Goal: Task Accomplishment & Management: Manage account settings

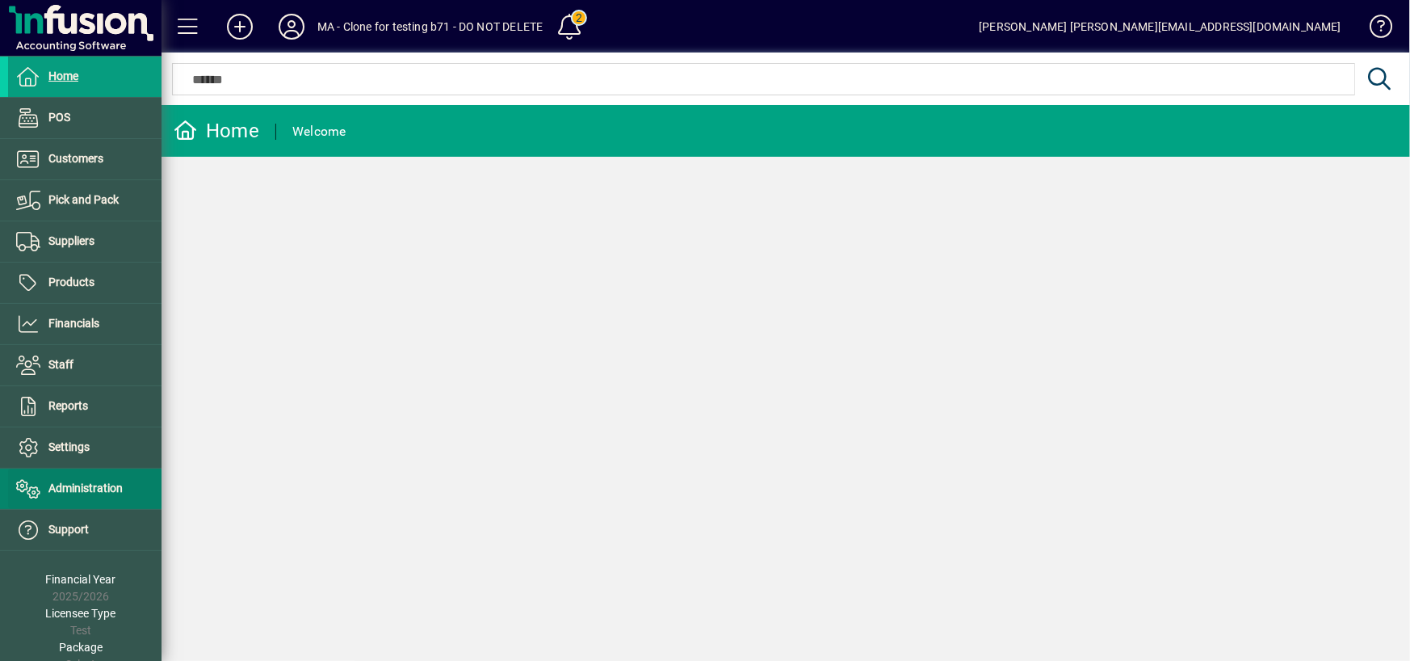
click at [94, 487] on span "Administration" at bounding box center [85, 487] width 74 height 13
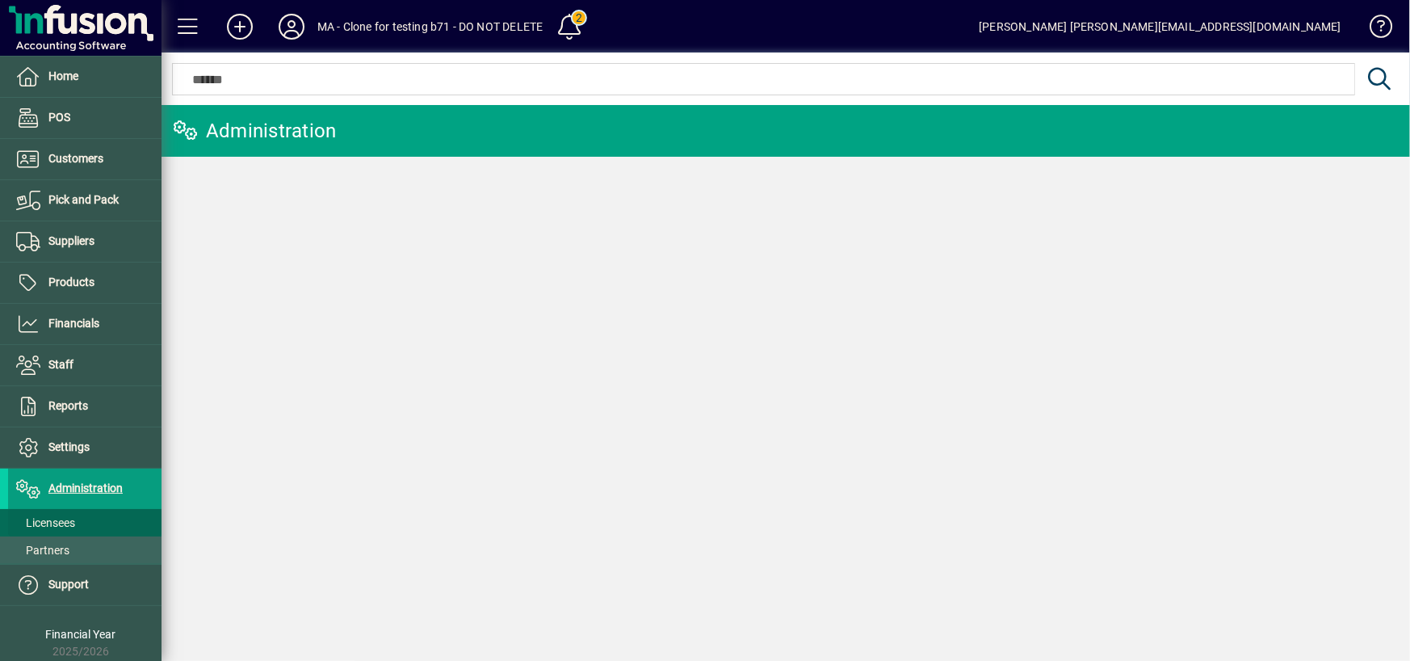
click at [71, 523] on span "Licensees" at bounding box center [45, 522] width 59 height 13
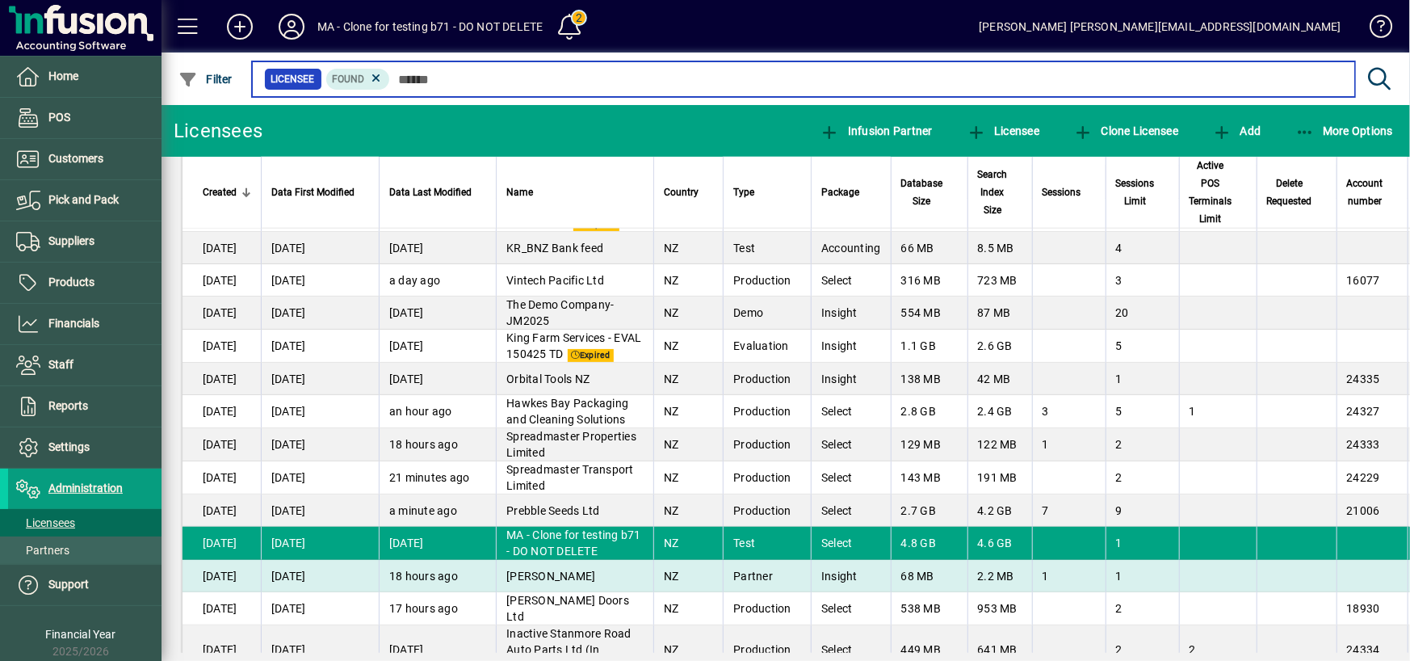
scroll to position [4846, 0]
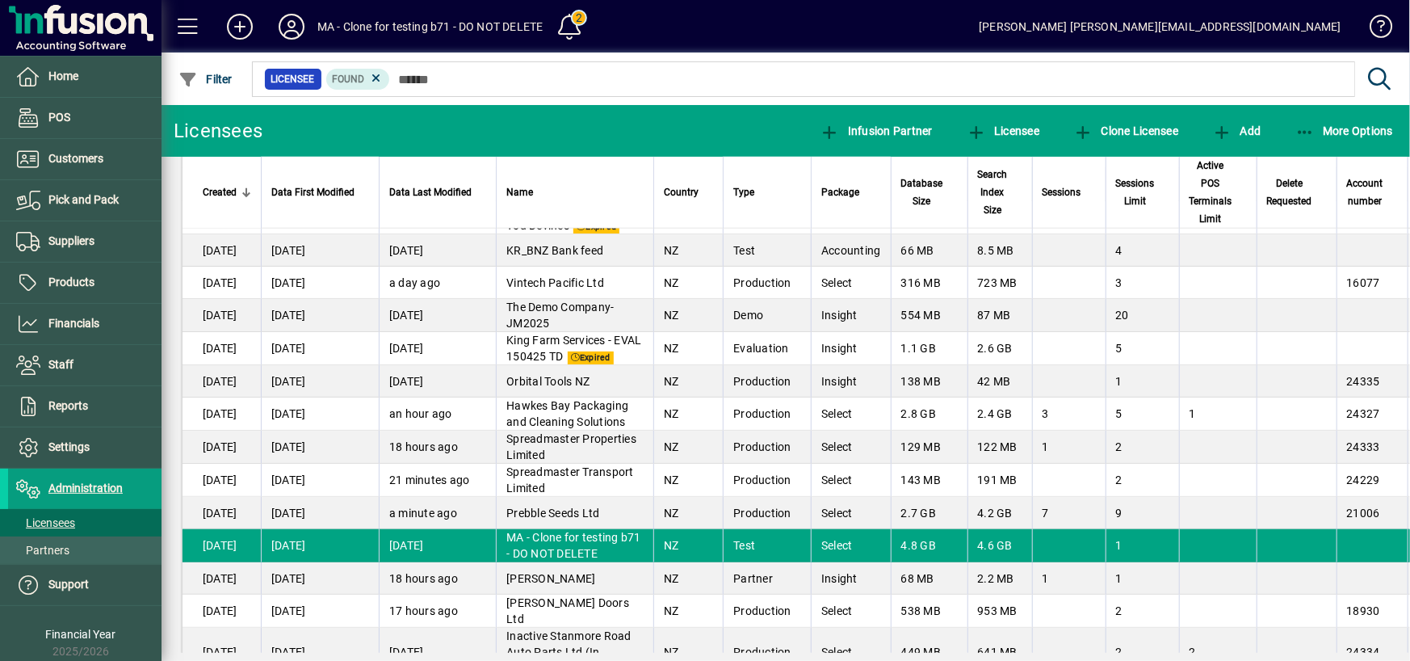
click at [586, 531] on span "MA - Clone for testing b71 - DO NOT DELETE" at bounding box center [573, 545] width 135 height 29
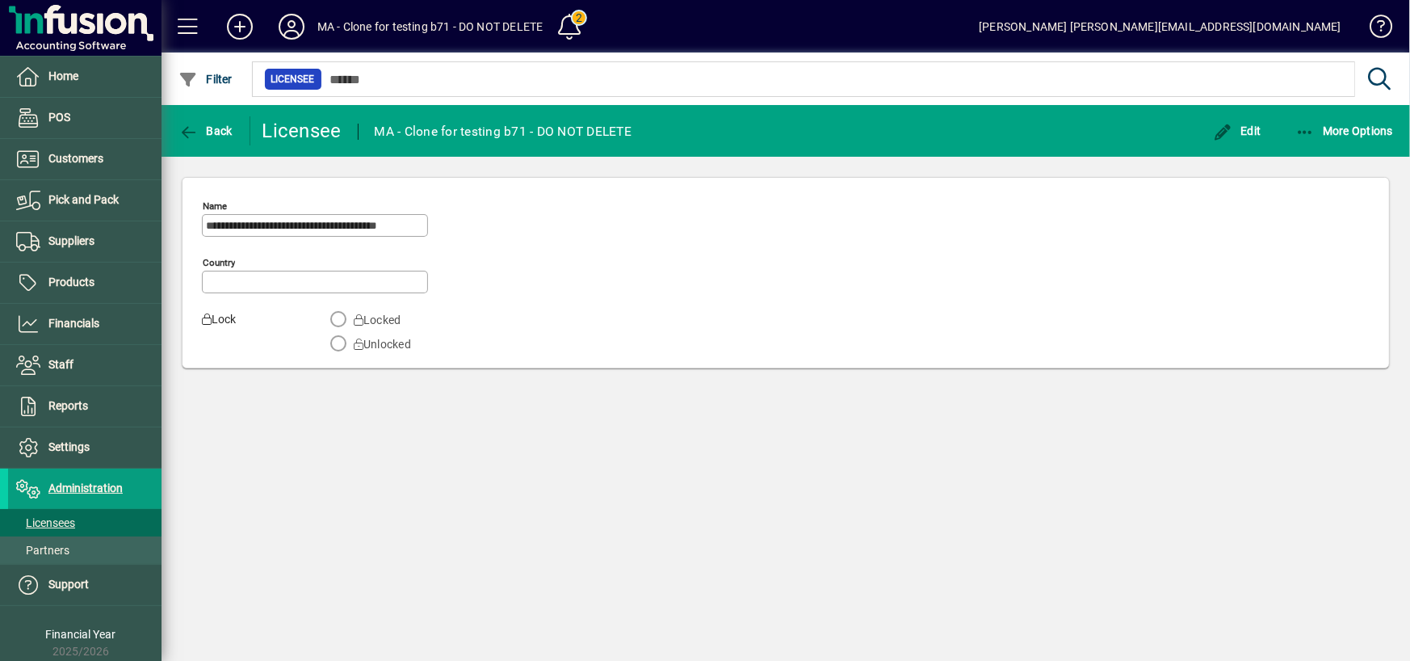
type input "**********"
drag, startPoint x: 549, startPoint y: 23, endPoint x: 368, endPoint y: 22, distance: 181.7
click at [414, 24] on mat-toolbar-row "MA - Clone for testing b71 - DO NOT DELETE 2 Mariana Ahumada Mariana.Ahumada@in…" at bounding box center [786, 26] width 1249 height 53
click at [316, 22] on span at bounding box center [292, 26] width 52 height 39
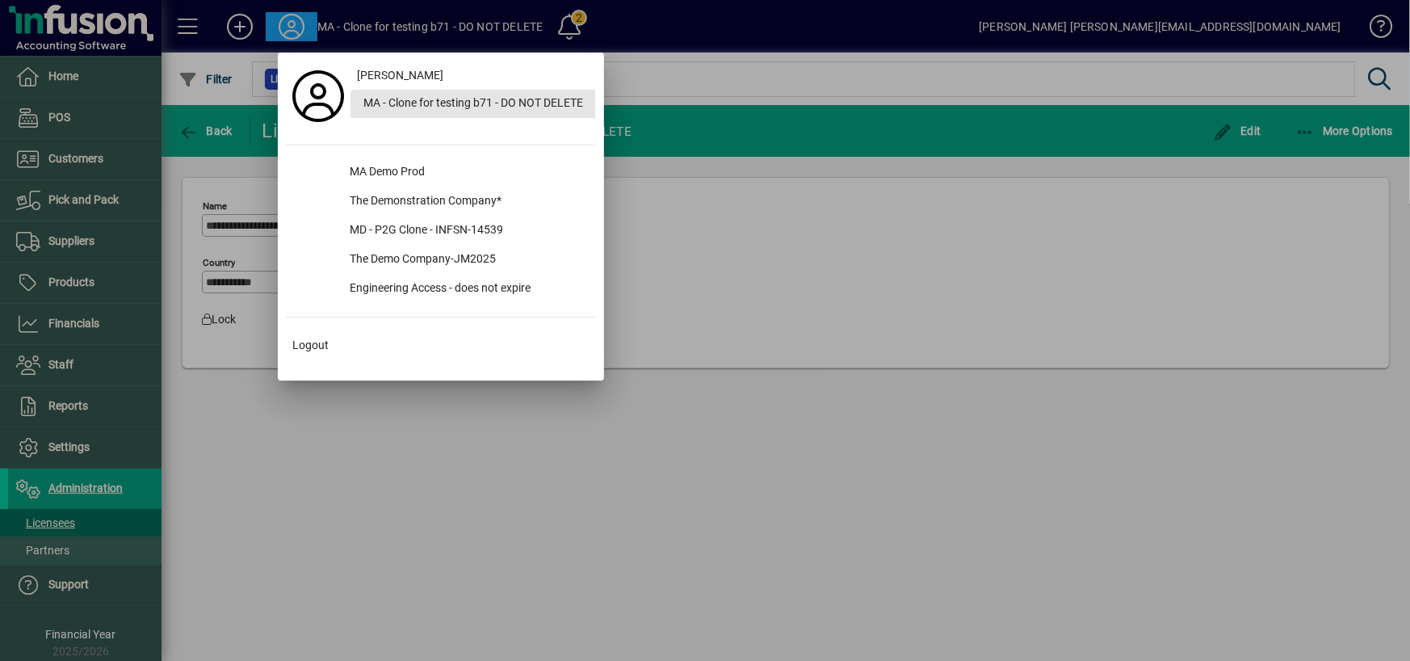
drag, startPoint x: 366, startPoint y: 104, endPoint x: 503, endPoint y: 144, distance: 142.9
click at [444, 103] on div "MA - Clone for testing b71 - DO NOT DELETE" at bounding box center [474, 104] width 246 height 29
click at [859, 400] on div at bounding box center [705, 330] width 1410 height 661
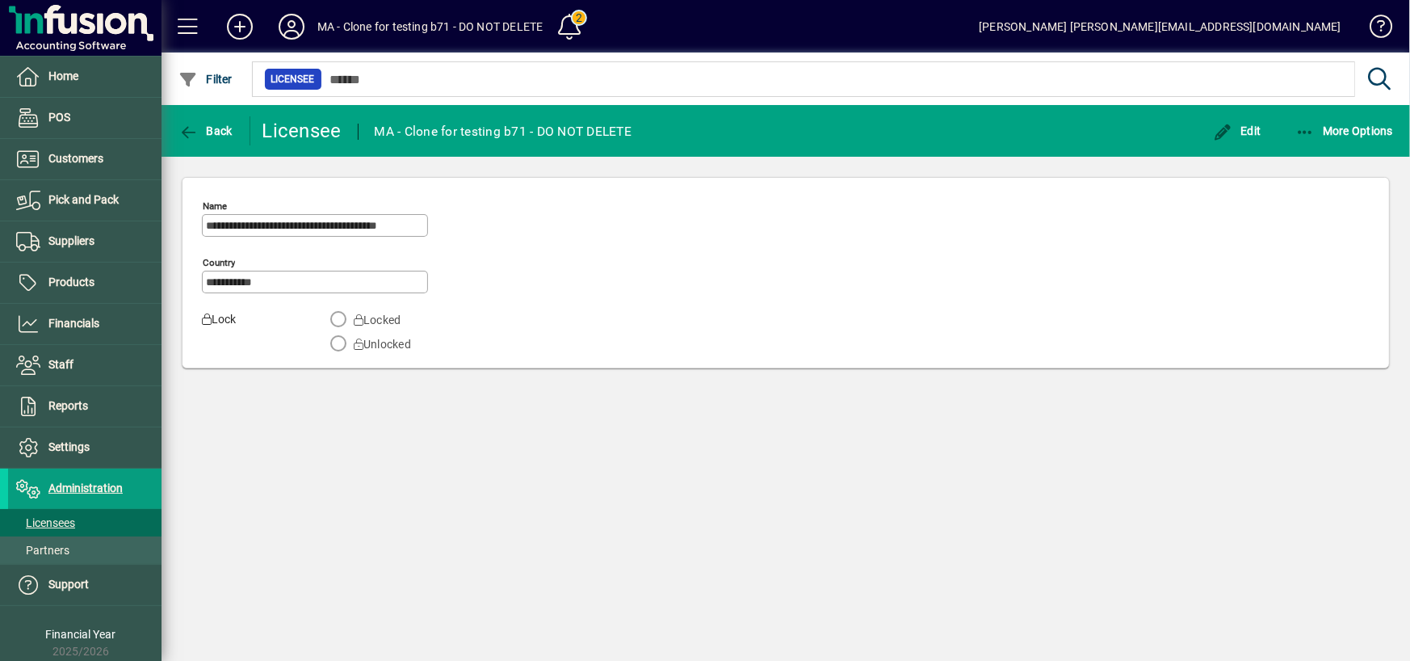
click at [255, 219] on input "**********" at bounding box center [316, 225] width 221 height 13
drag, startPoint x: 372, startPoint y: 130, endPoint x: 666, endPoint y: 128, distance: 294.8
click at [666, 128] on mat-toolbar-row "Back Licensee MA - Clone for testing b71 - DO NOT DELETE Edit More Options" at bounding box center [786, 131] width 1249 height 52
copy div "MA - Clone for testing b71 - DO NOT DELETE"
click at [437, 128] on div "MA - Clone for testing b71 - DO NOT DELETE" at bounding box center [504, 132] width 258 height 26
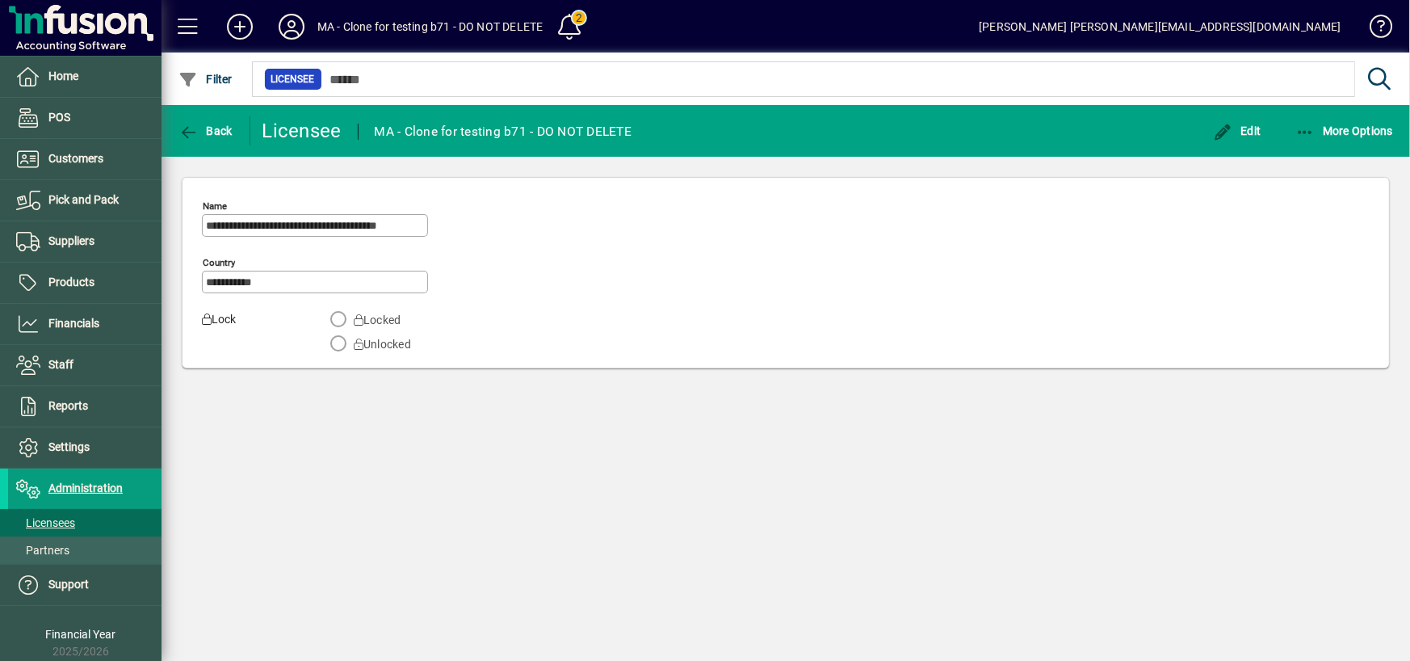
drag, startPoint x: 376, startPoint y: 129, endPoint x: 710, endPoint y: 137, distance: 334.5
click at [710, 137] on mat-toolbar-row "Back Licensee MA - Clone for testing b71 - DO NOT DELETE Edit More Options" at bounding box center [786, 131] width 1249 height 52
copy div "MA - Clone for testing b71 - DO NOT DELETE"
click at [68, 444] on span "Settings" at bounding box center [68, 446] width 41 height 13
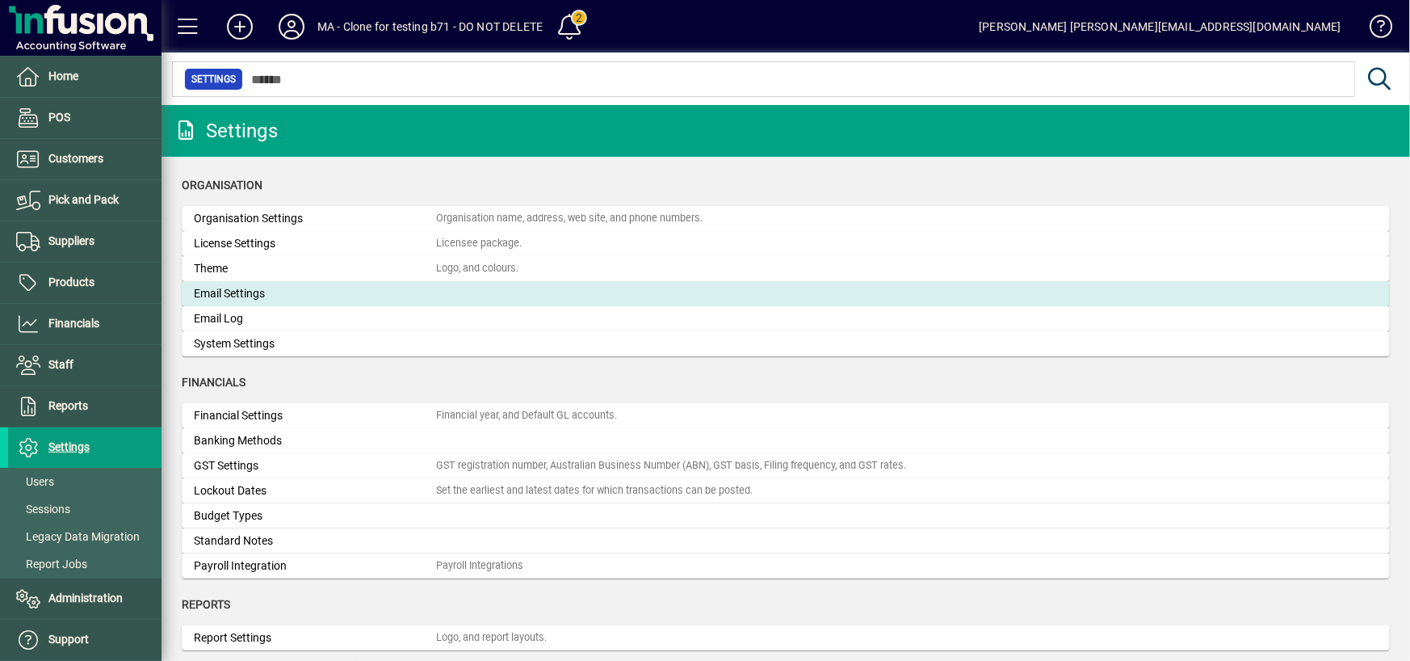
click at [242, 300] on div "Email Settings" at bounding box center [315, 293] width 242 height 17
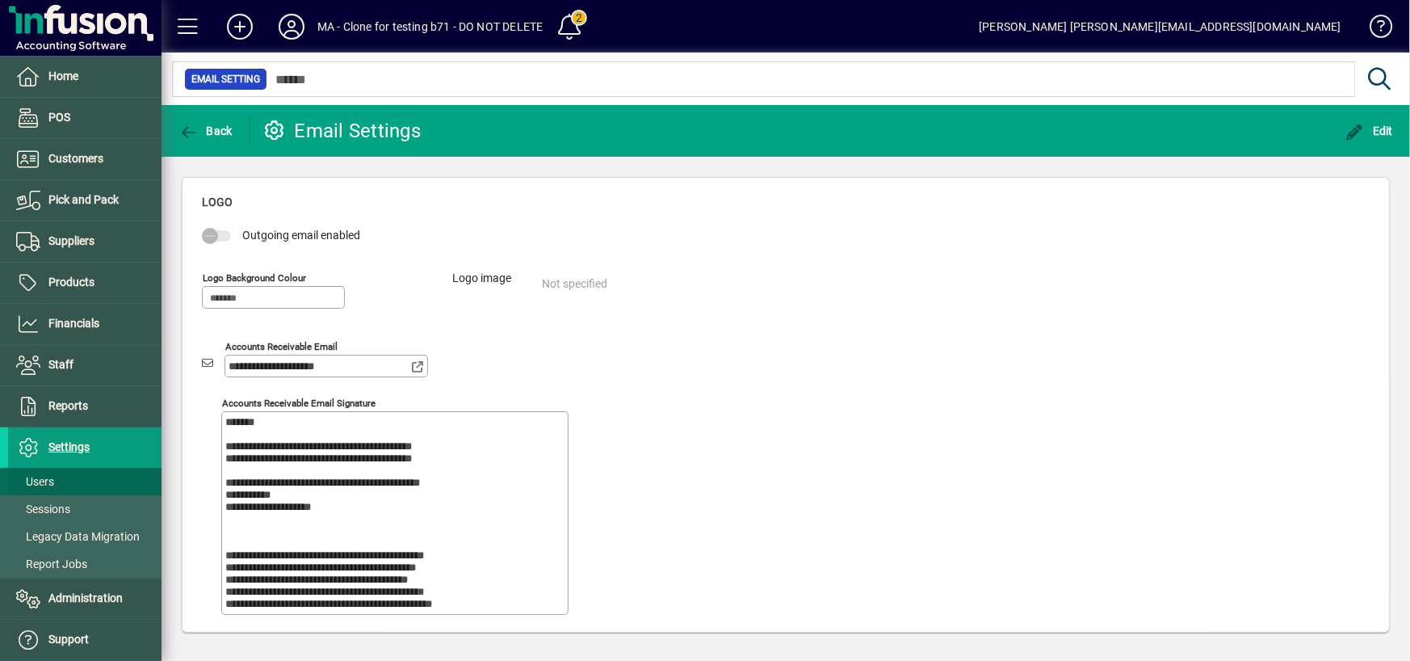
click at [48, 475] on span "Users" at bounding box center [35, 481] width 38 height 13
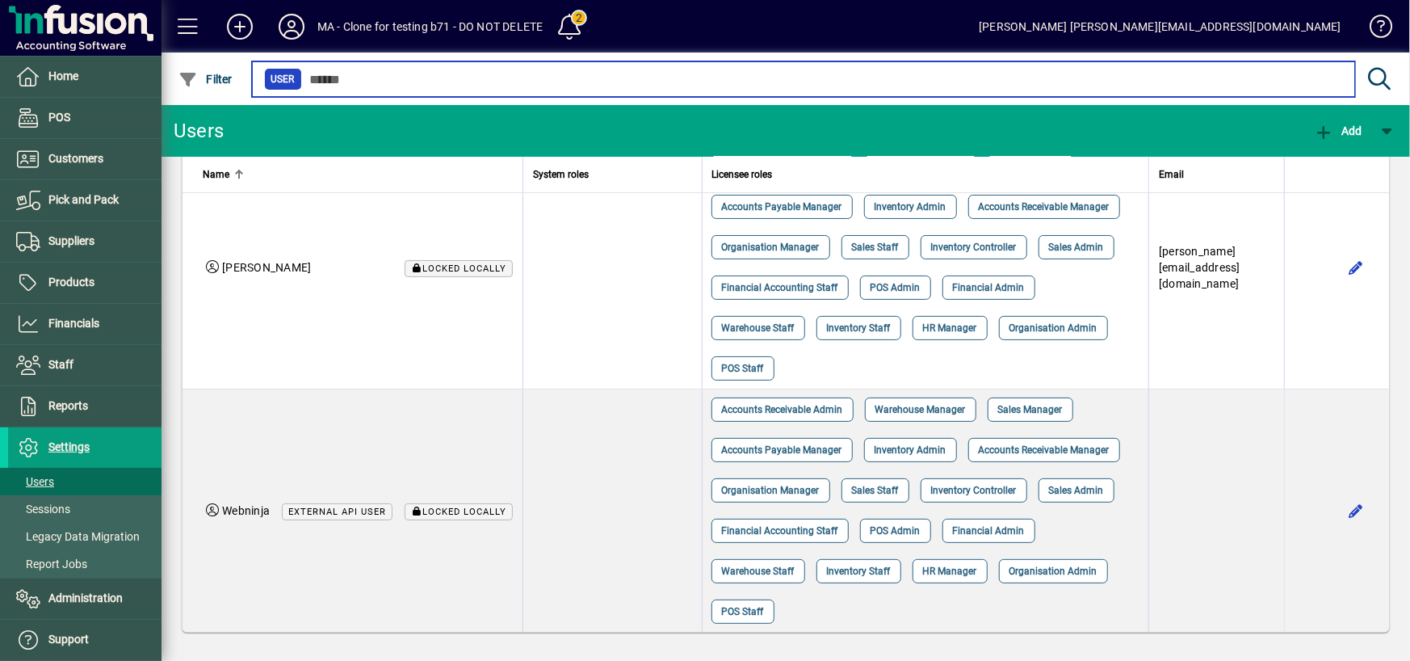
scroll to position [3796, 0]
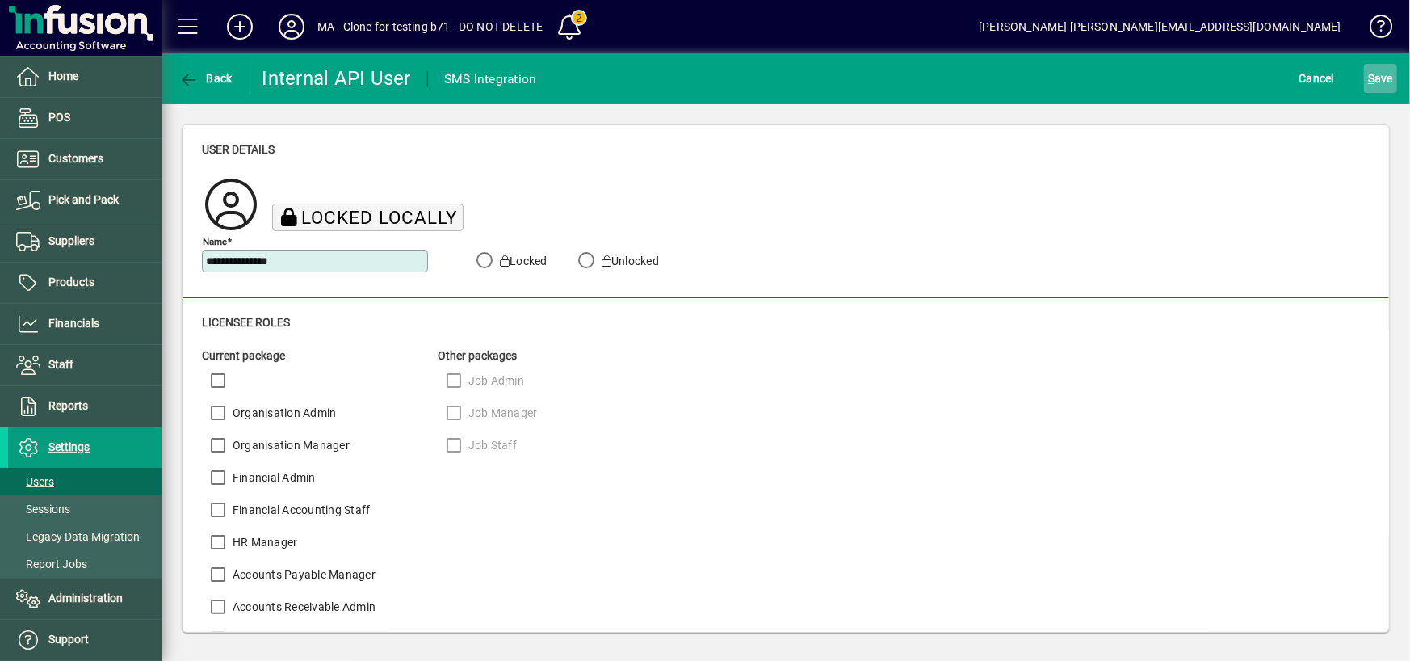
click at [1382, 74] on span "S ave" at bounding box center [1380, 78] width 25 height 26
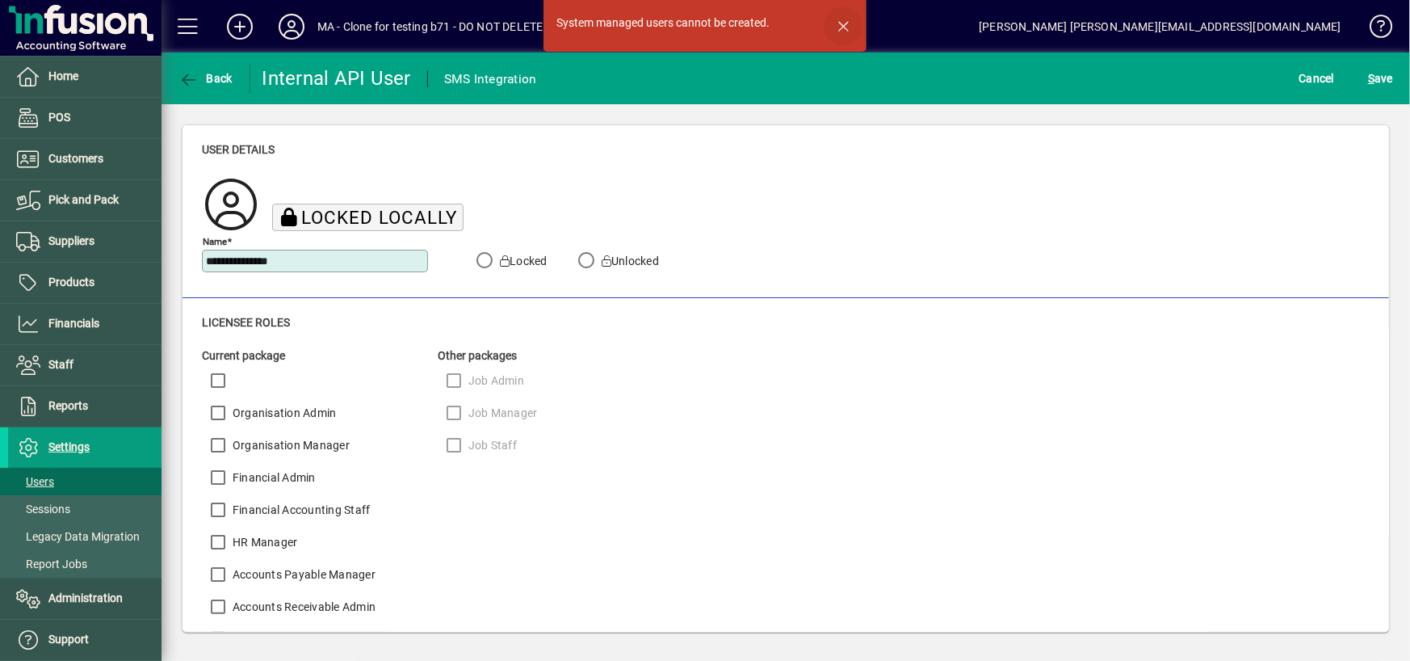
click at [842, 26] on span "button" at bounding box center [843, 25] width 39 height 39
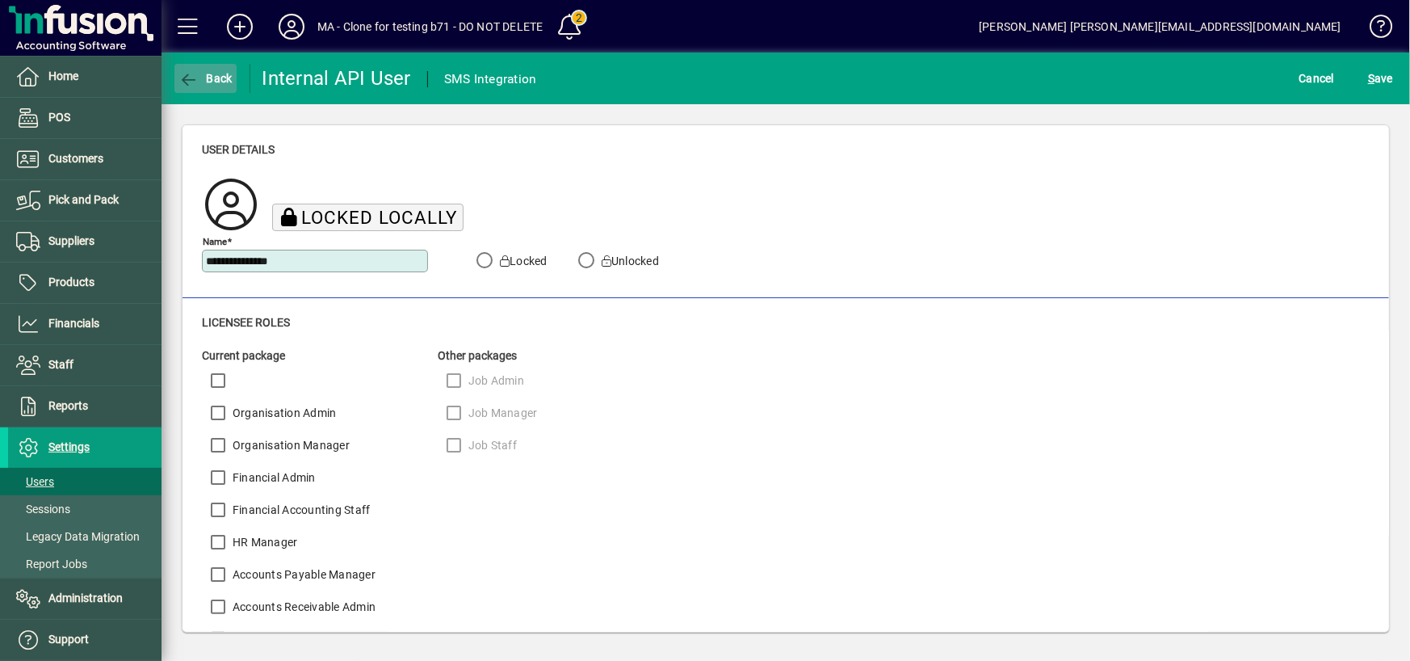
click at [181, 74] on icon "button" at bounding box center [189, 80] width 20 height 16
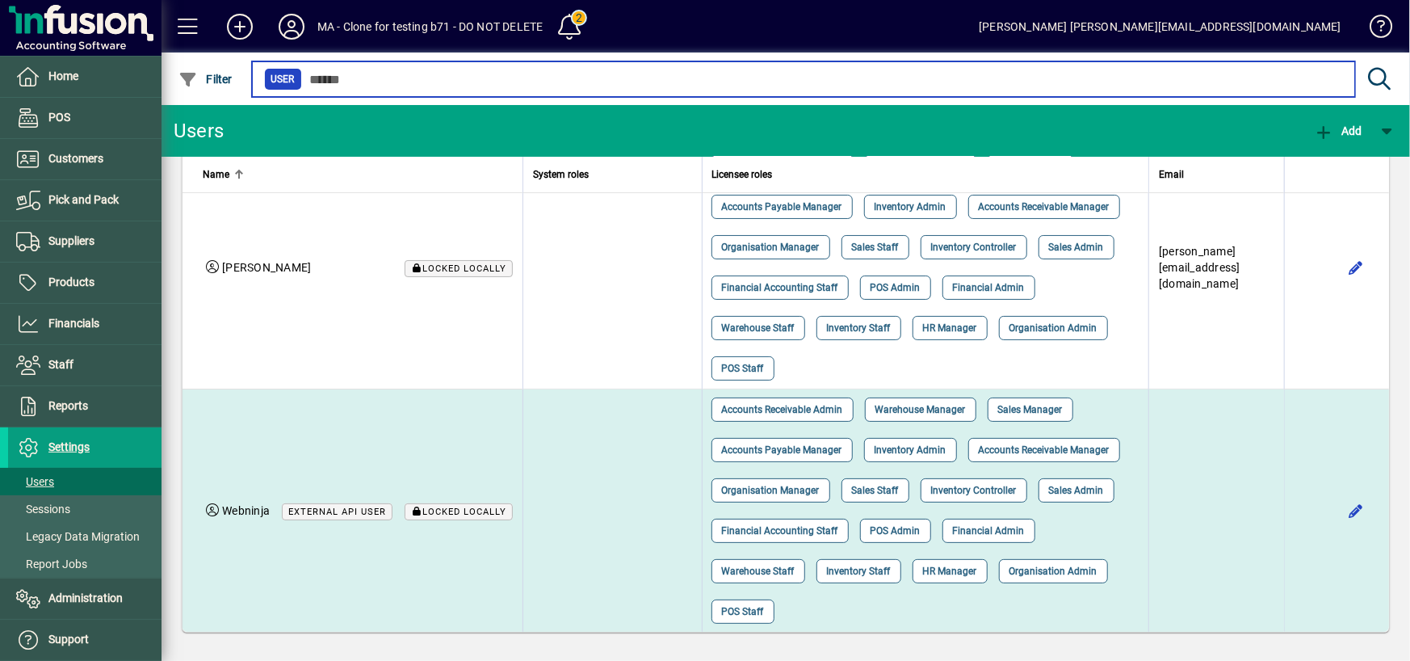
scroll to position [4337, 0]
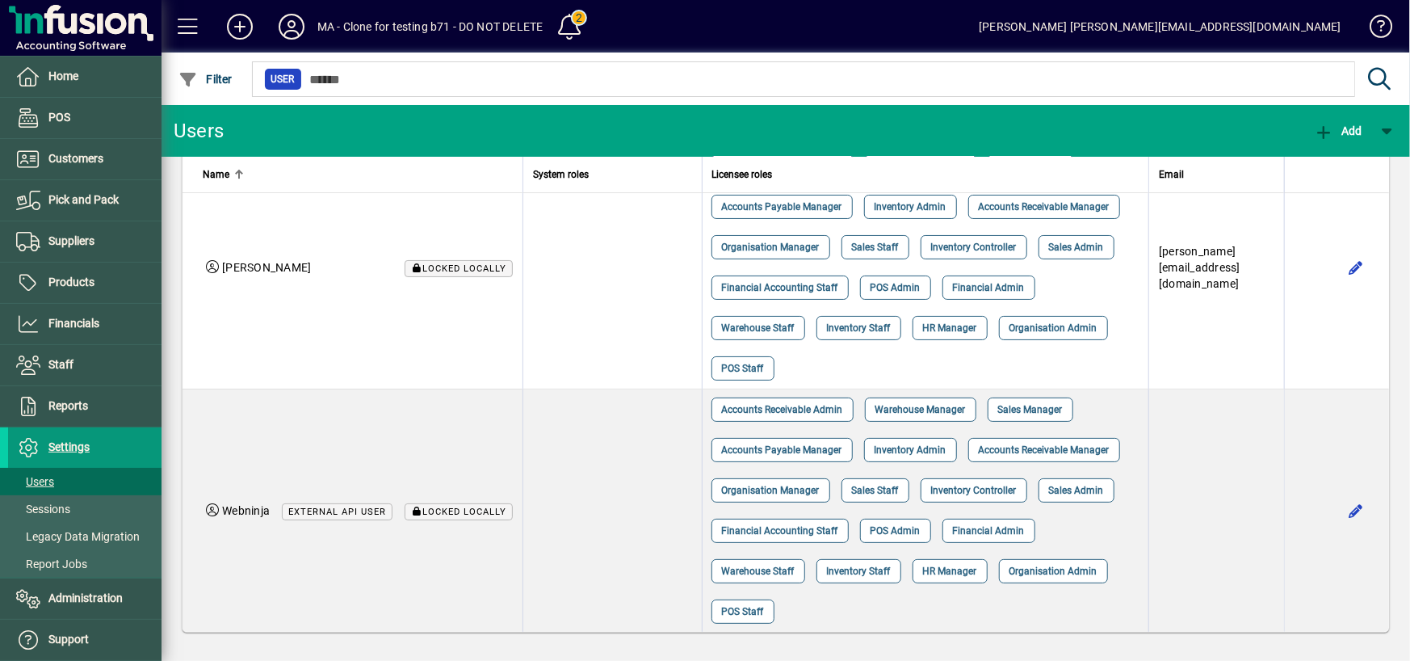
click at [51, 442] on span "Settings" at bounding box center [68, 446] width 41 height 13
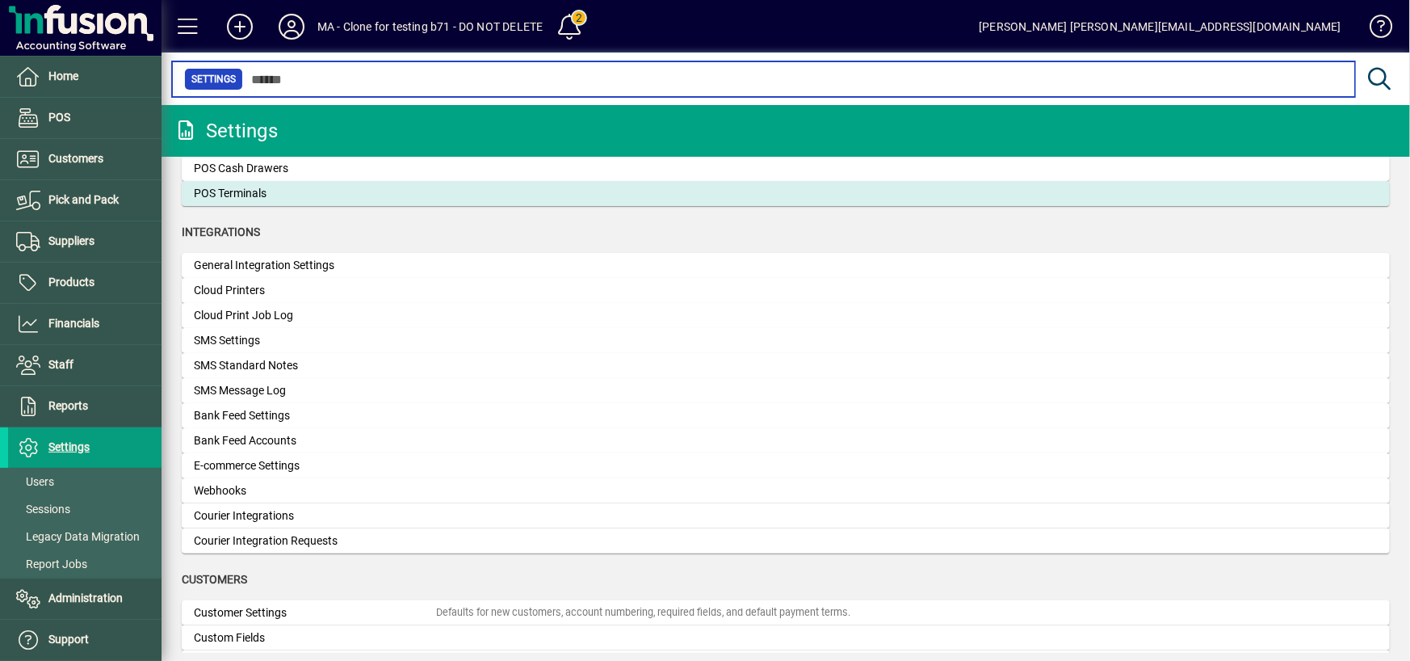
scroll to position [565, 0]
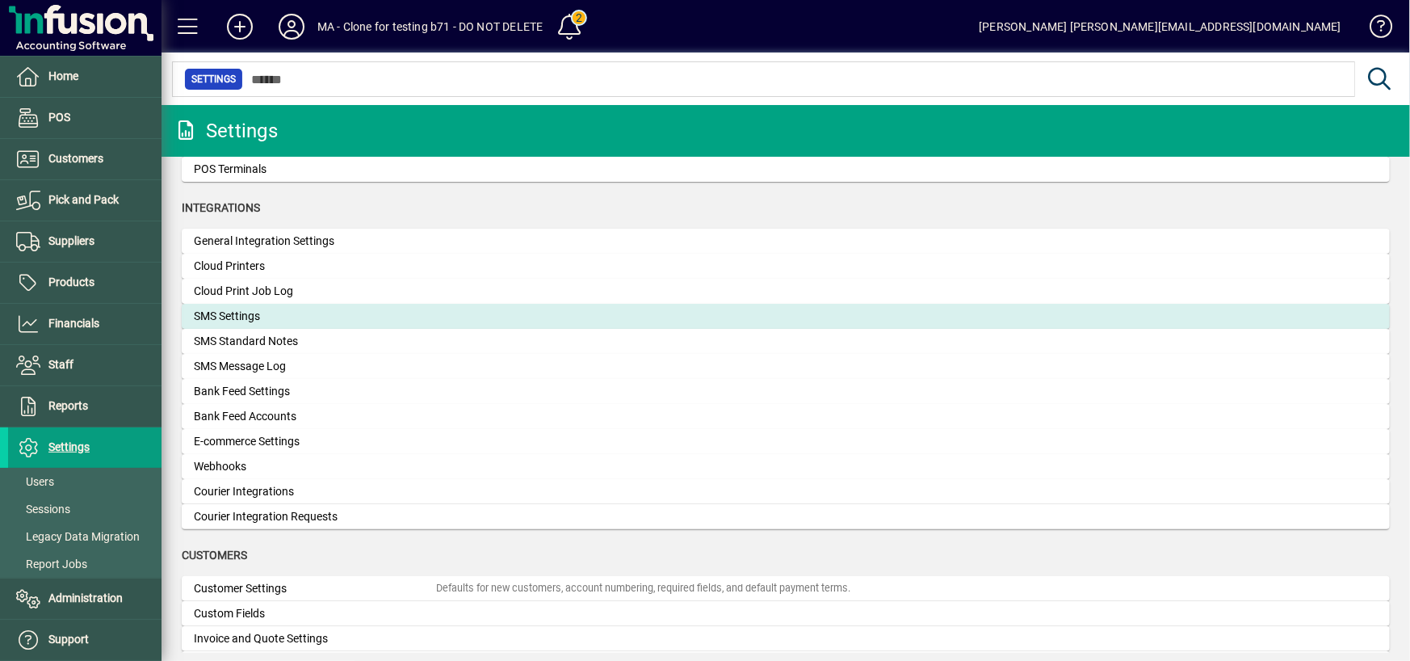
click at [244, 320] on div "SMS Settings" at bounding box center [315, 316] width 242 height 17
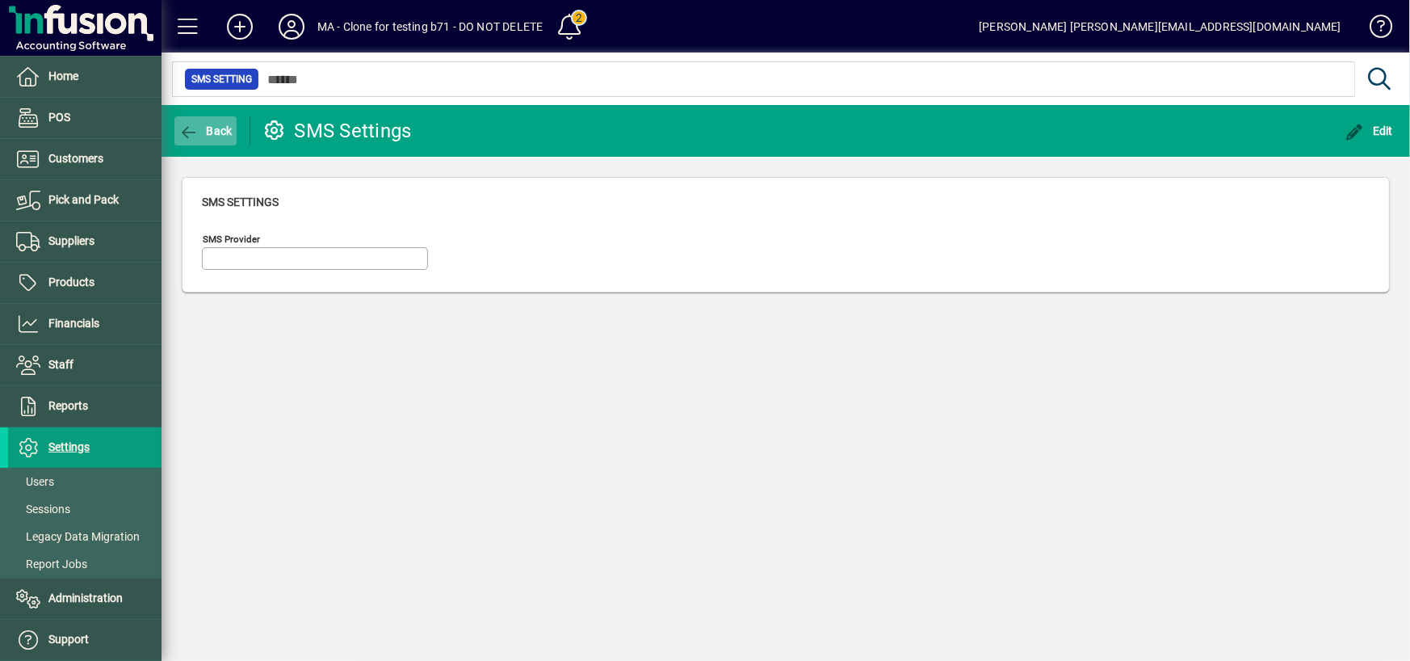
click at [183, 129] on icon "button" at bounding box center [189, 132] width 20 height 16
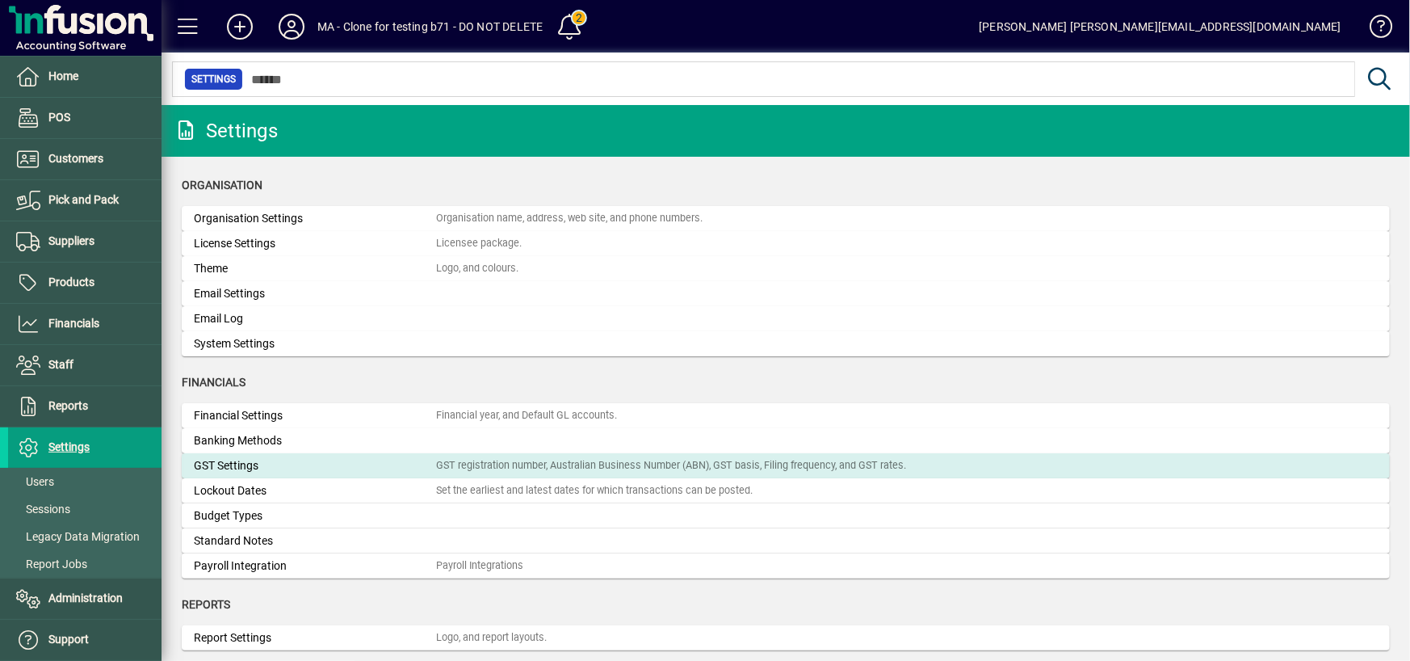
click at [288, 473] on div "GST Settings" at bounding box center [315, 465] width 242 height 17
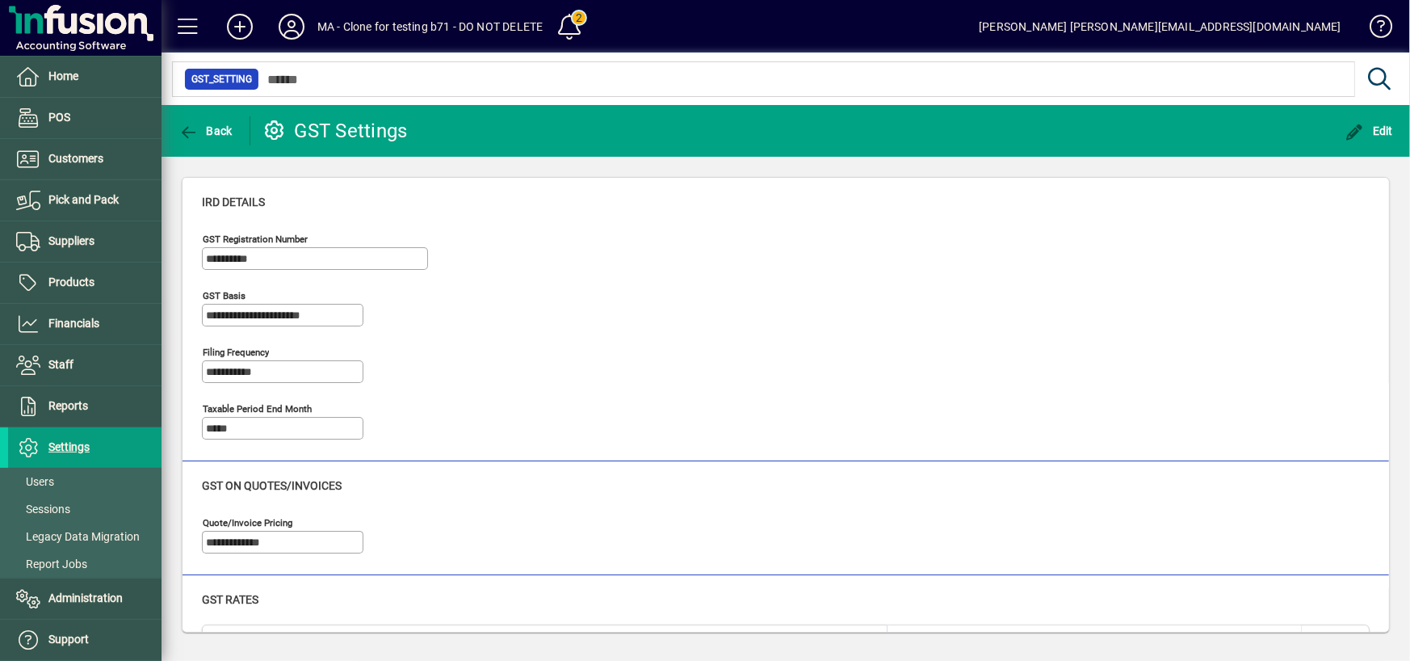
click at [612, 481] on div "GST on quotes/invoices" at bounding box center [786, 485] width 1168 height 17
click at [82, 596] on span "Administration" at bounding box center [85, 597] width 74 height 13
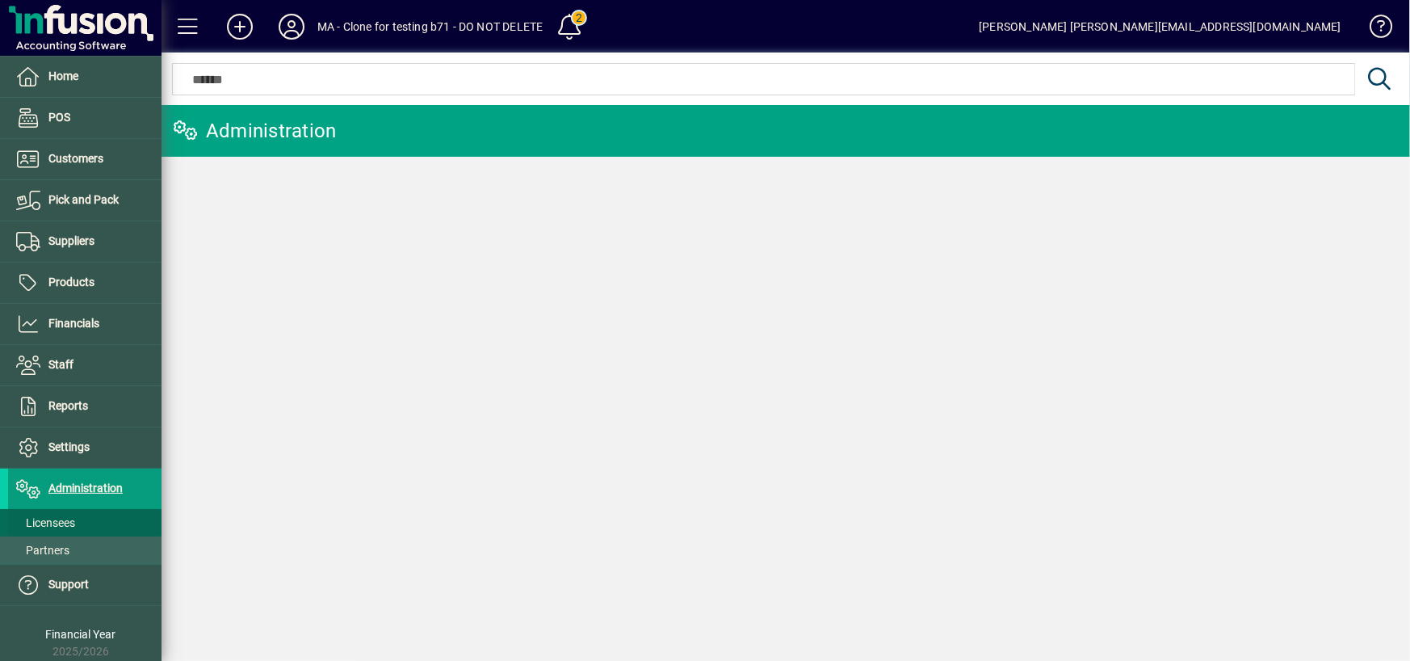
click at [53, 518] on span "Licensees" at bounding box center [45, 522] width 59 height 13
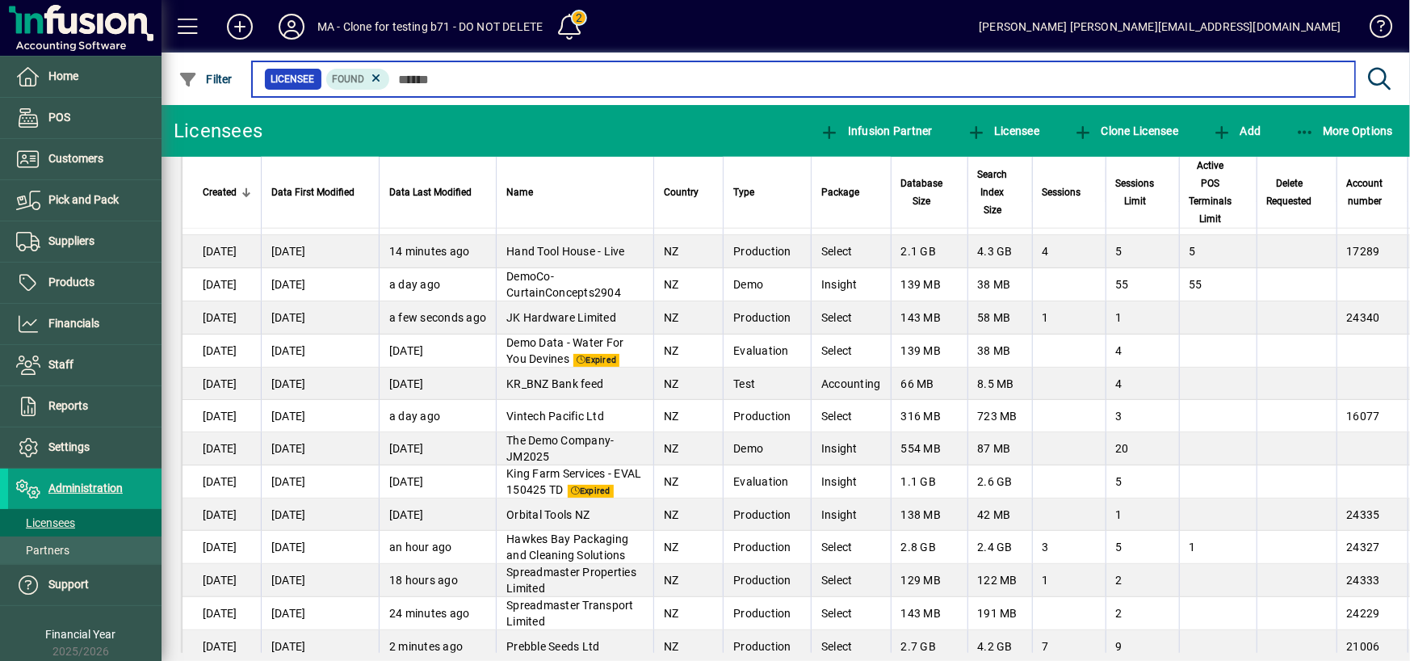
scroll to position [4685, 0]
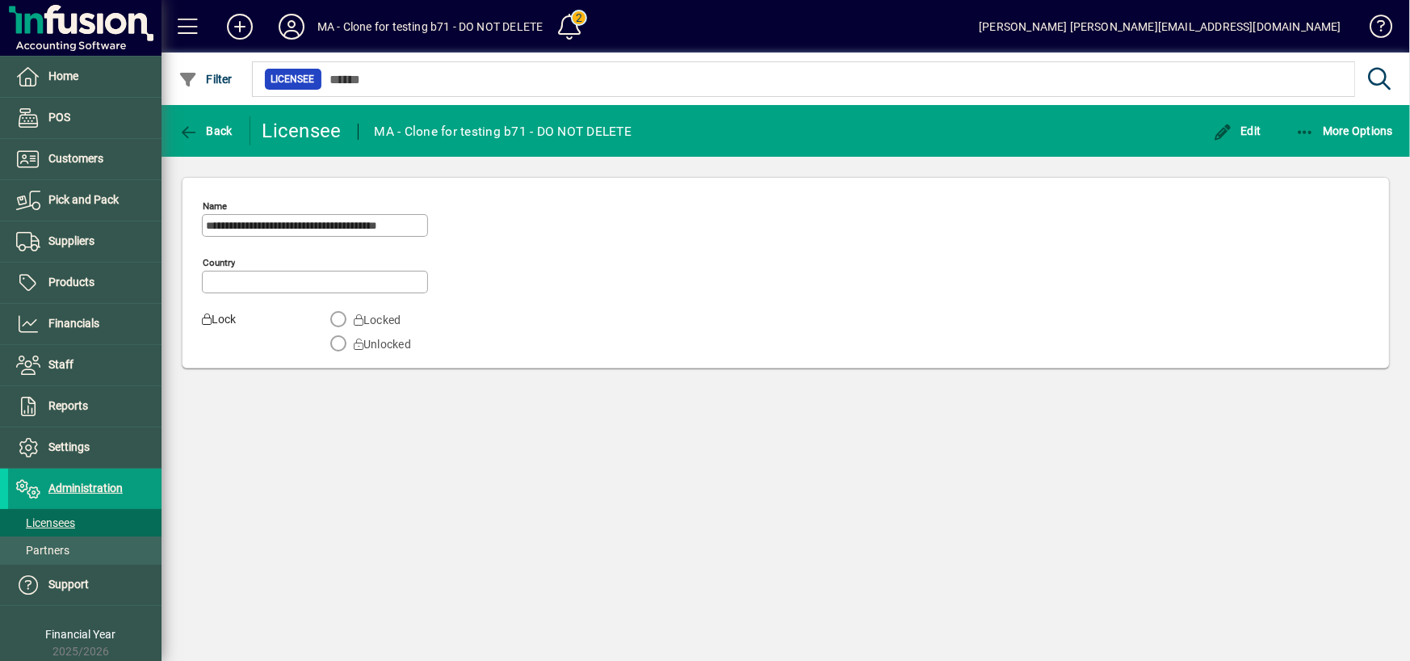
type input "**********"
click at [1252, 133] on span "Edit" at bounding box center [1237, 130] width 48 height 13
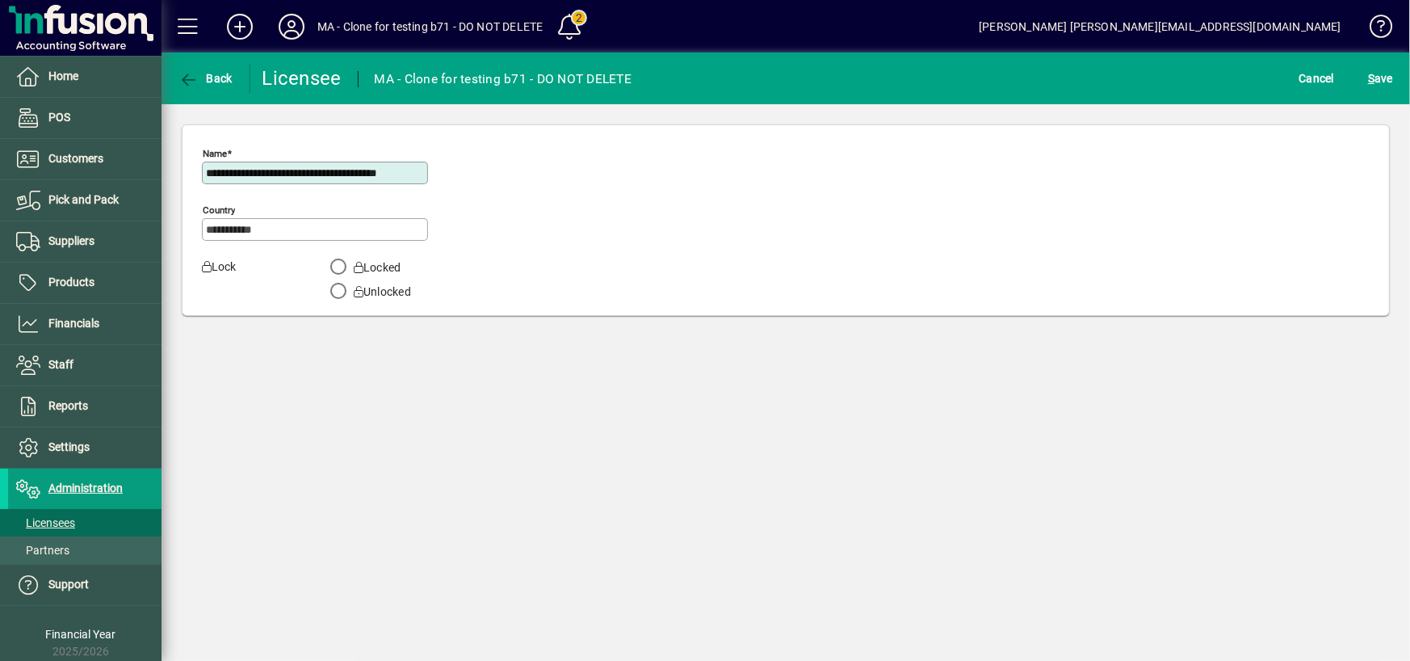
drag, startPoint x: 321, startPoint y: 171, endPoint x: 343, endPoint y: 172, distance: 22.6
click at [343, 172] on input "**********" at bounding box center [316, 172] width 221 height 13
type input "**********"
click at [1376, 70] on span "S ave" at bounding box center [1380, 78] width 25 height 26
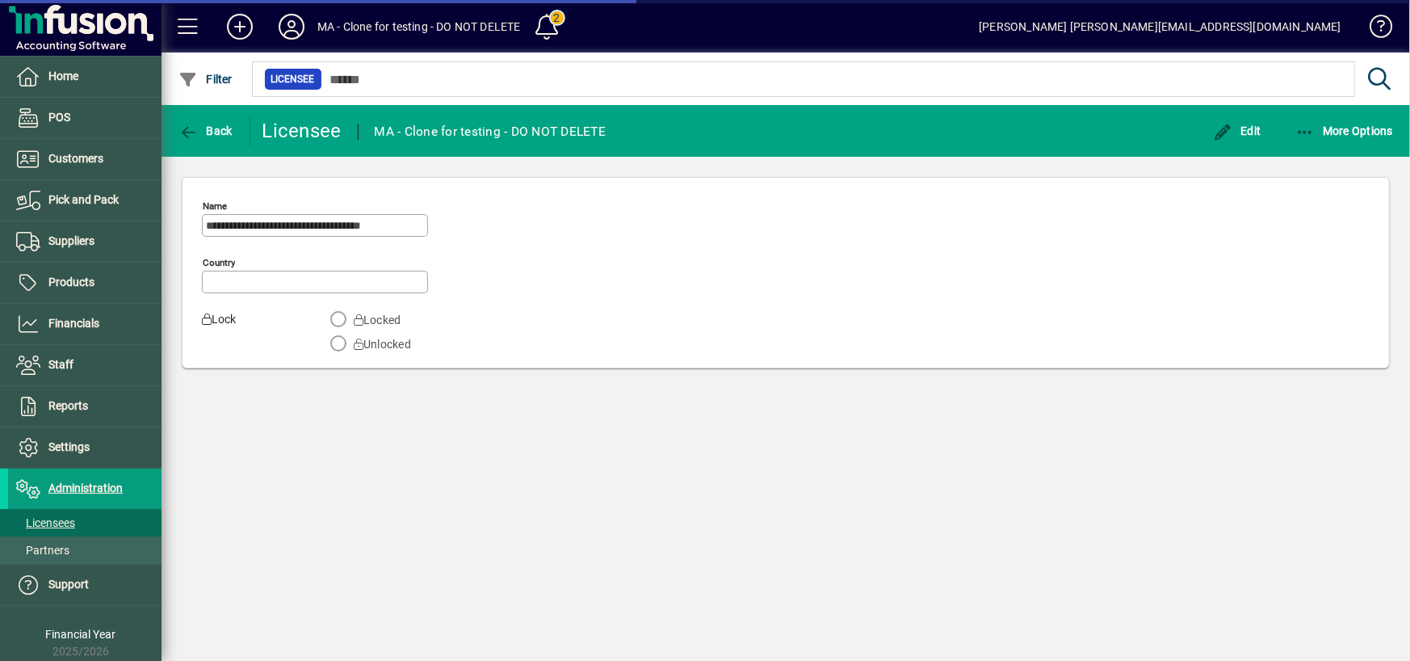
type input "**********"
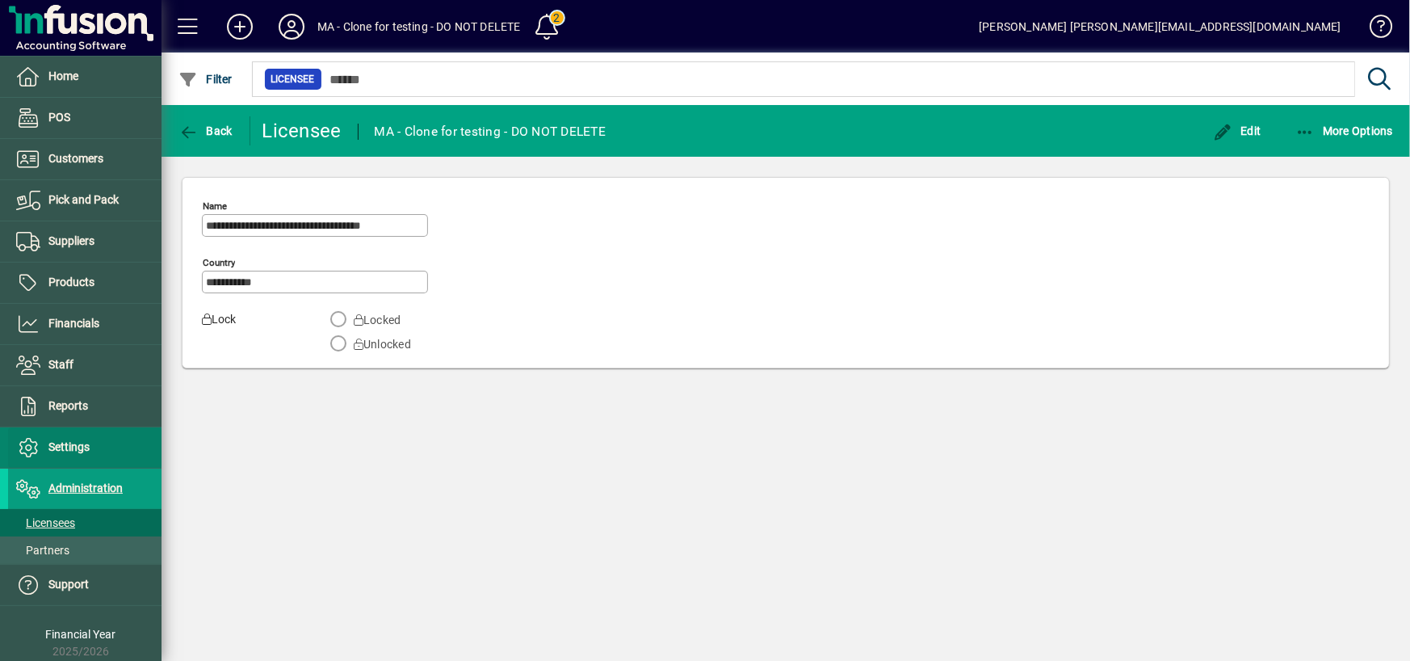
click at [49, 438] on span "Settings" at bounding box center [49, 447] width 82 height 19
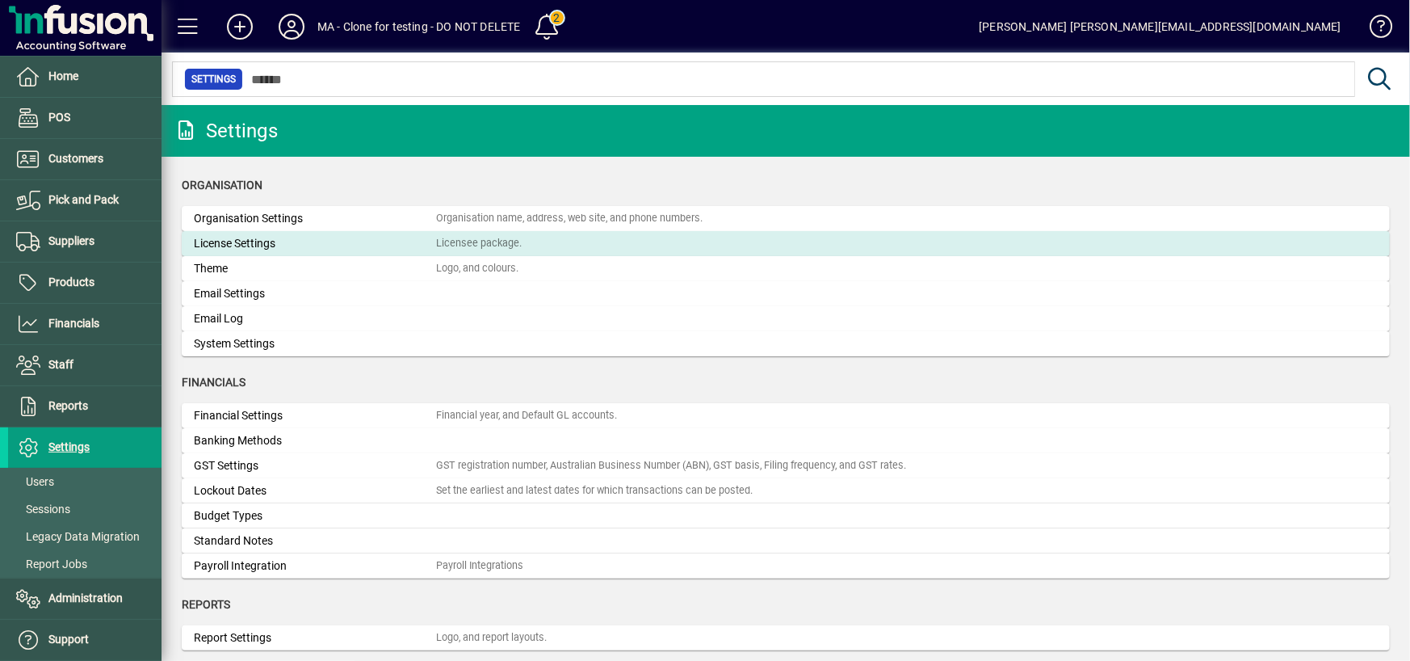
click at [287, 239] on div "License Settings" at bounding box center [315, 243] width 242 height 17
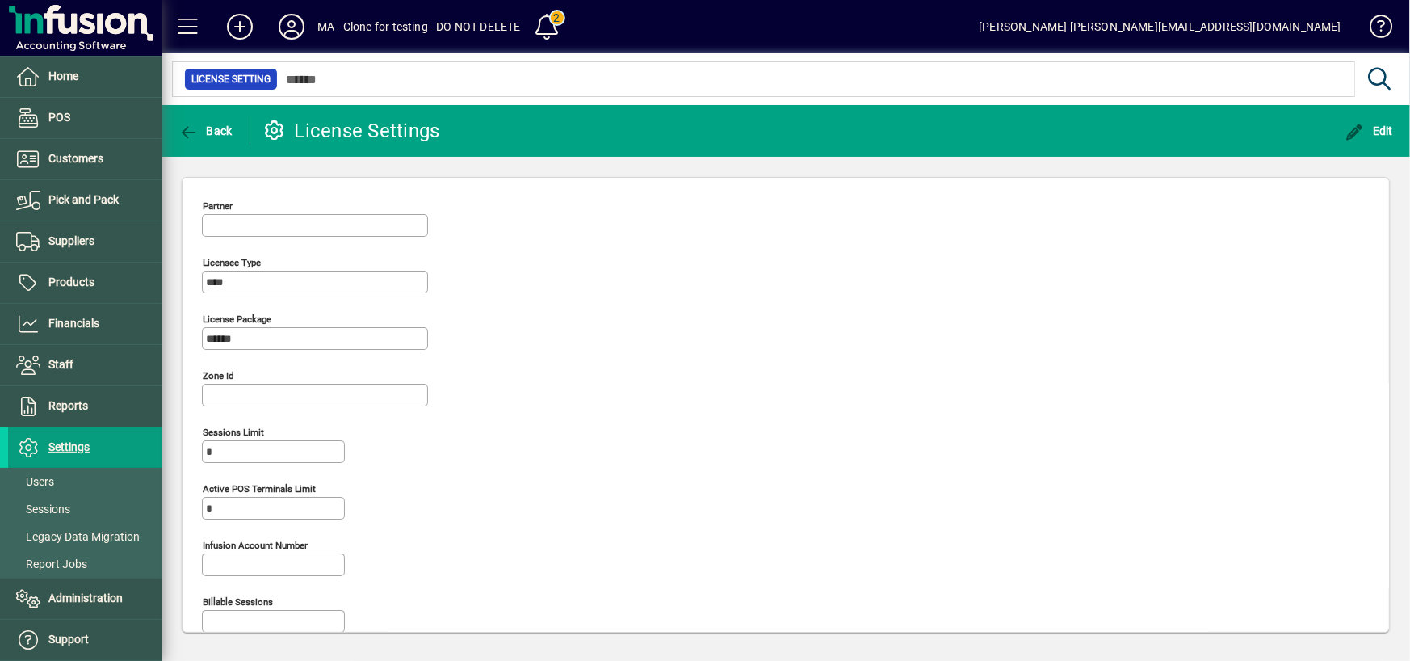
type input "**********"
type input "*******"
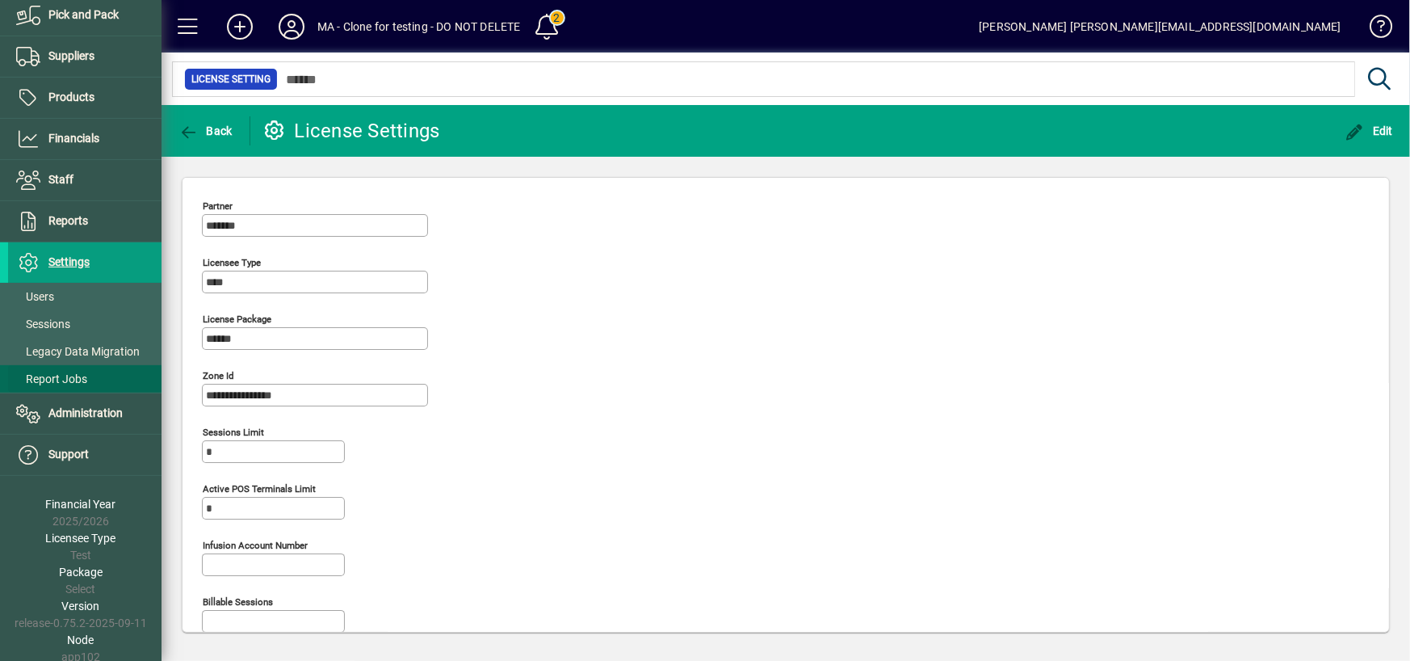
scroll to position [188, 0]
